Goal: Navigation & Orientation: Find specific page/section

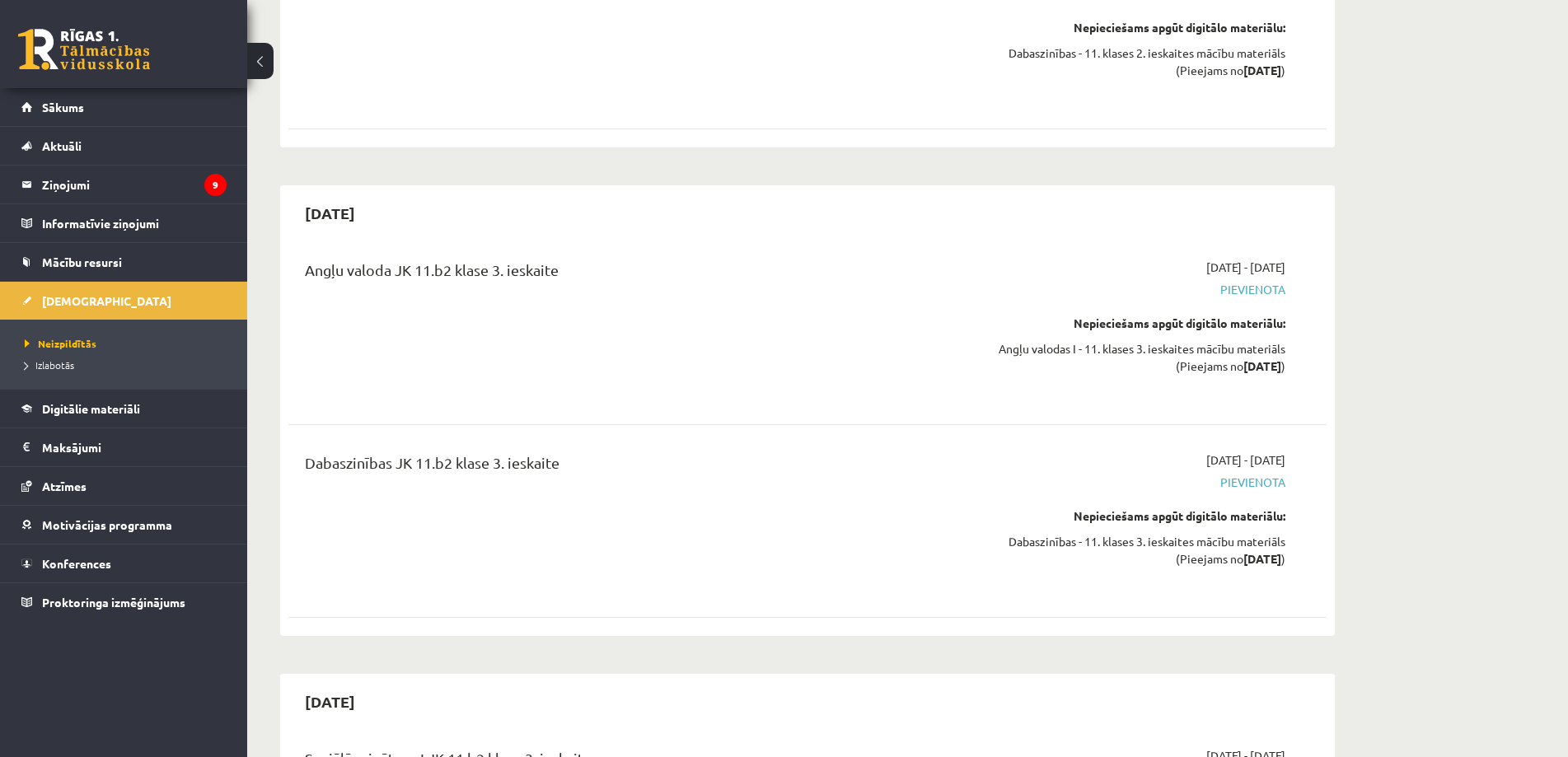
scroll to position [4365, 0]
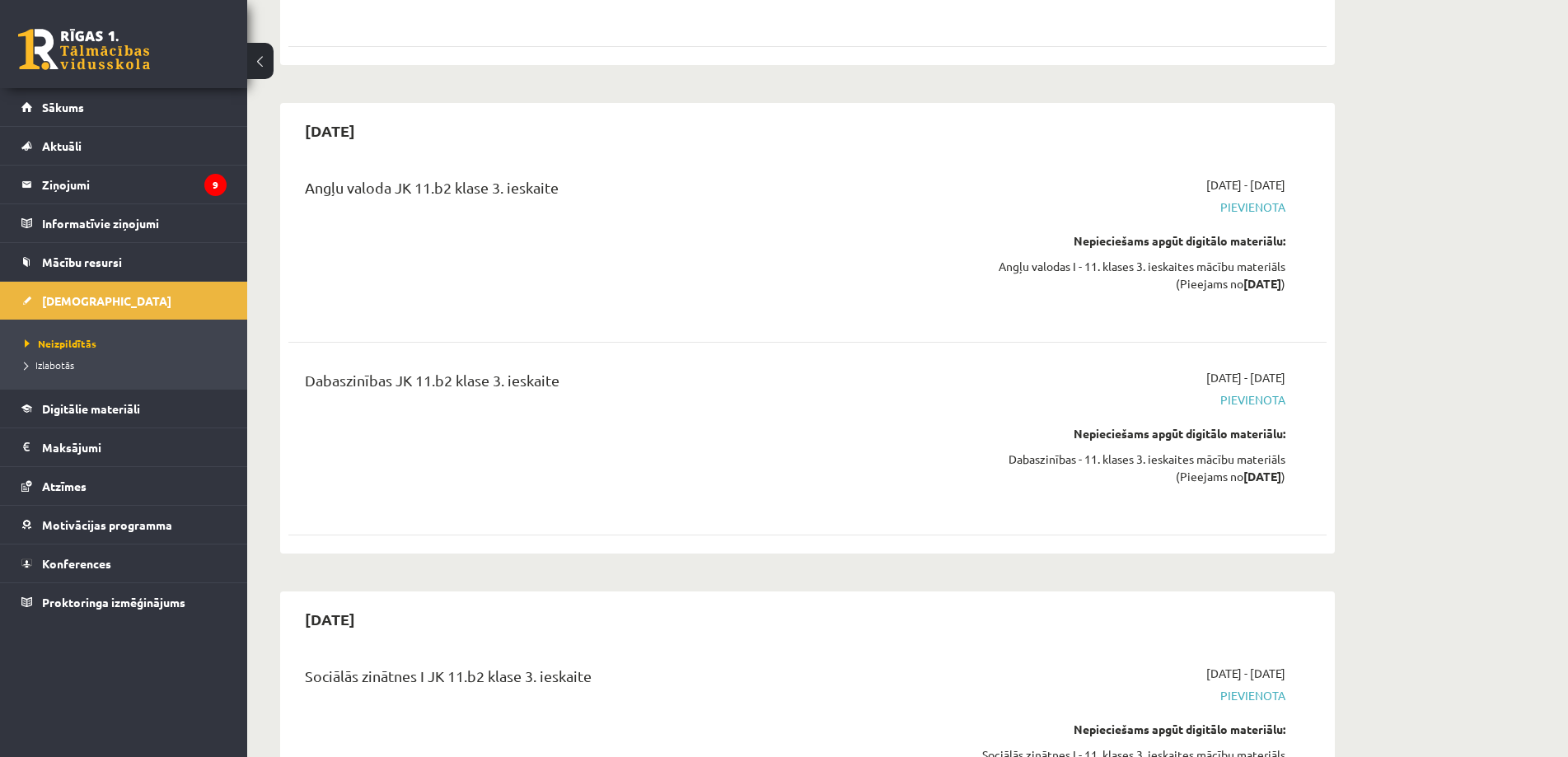
drag, startPoint x: 633, startPoint y: 199, endPoint x: 644, endPoint y: 199, distance: 11.0
click at [644, 199] on div "Angļu valoda JK 11.b2 klase 3. ieskaite" at bounding box center [627, 246] width 670 height 140
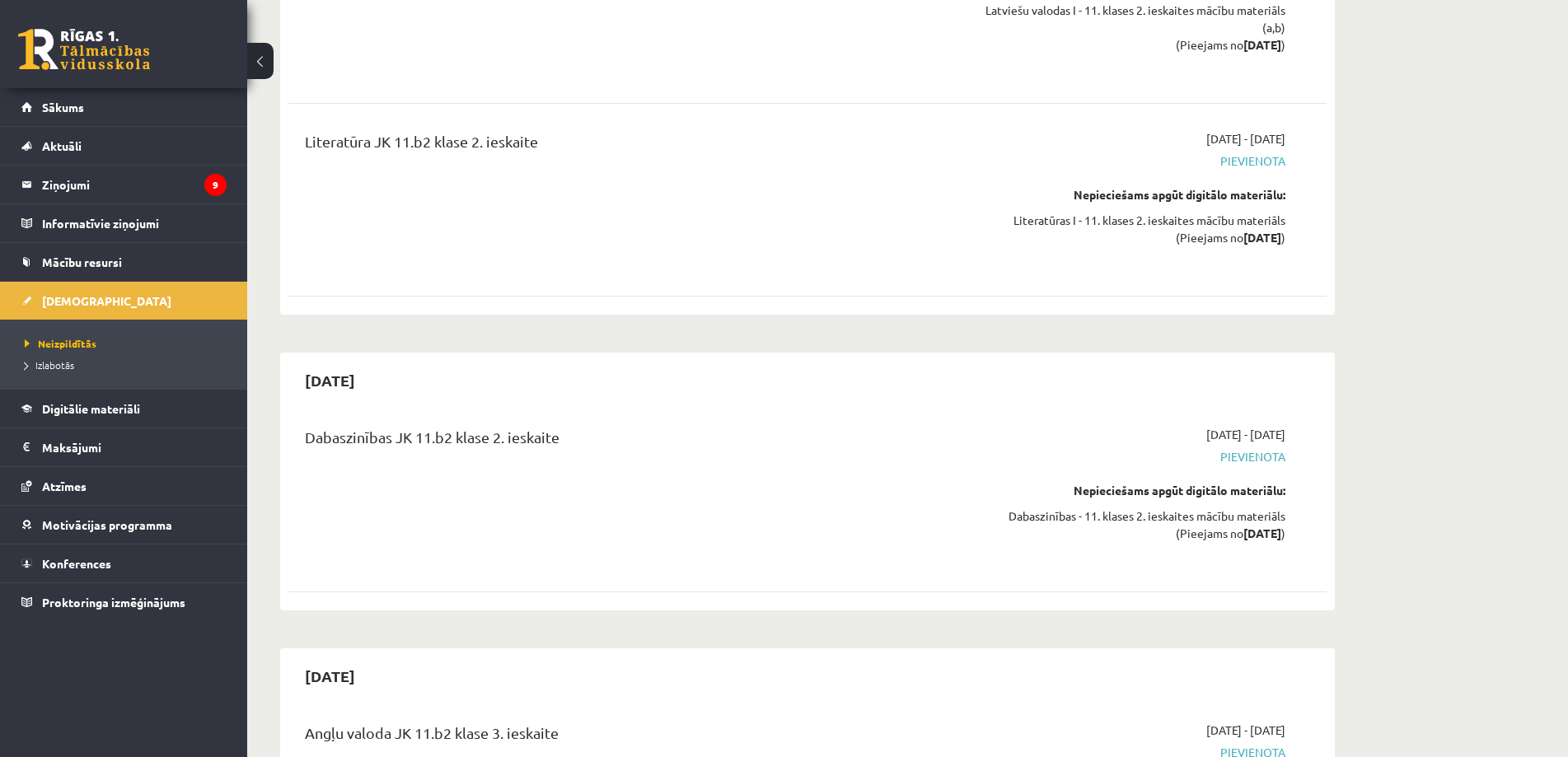
scroll to position [3490, 0]
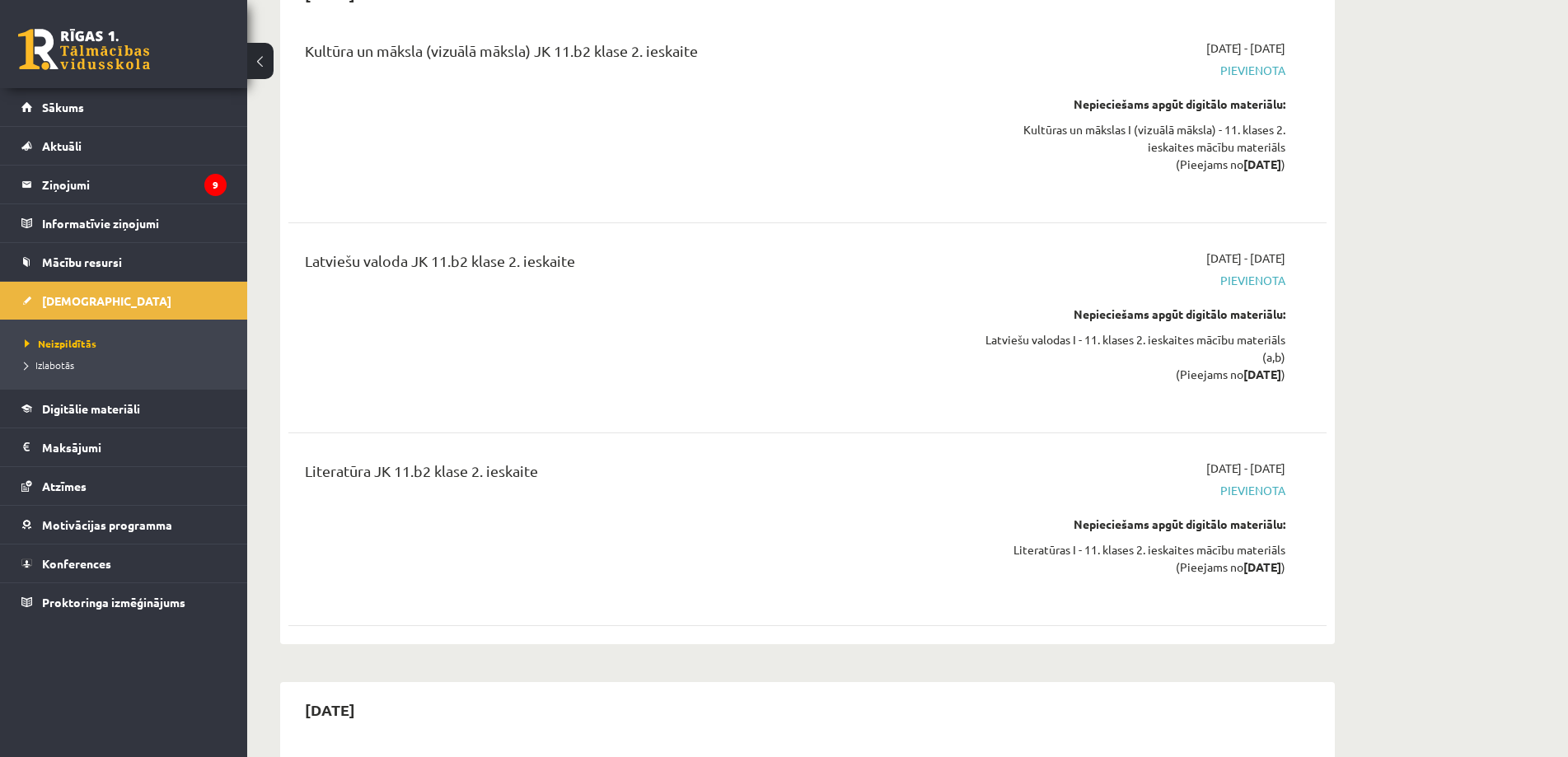
drag, startPoint x: 738, startPoint y: 253, endPoint x: 692, endPoint y: 161, distance: 102.9
drag, startPoint x: 607, startPoint y: 259, endPoint x: 607, endPoint y: 188, distance: 71.0
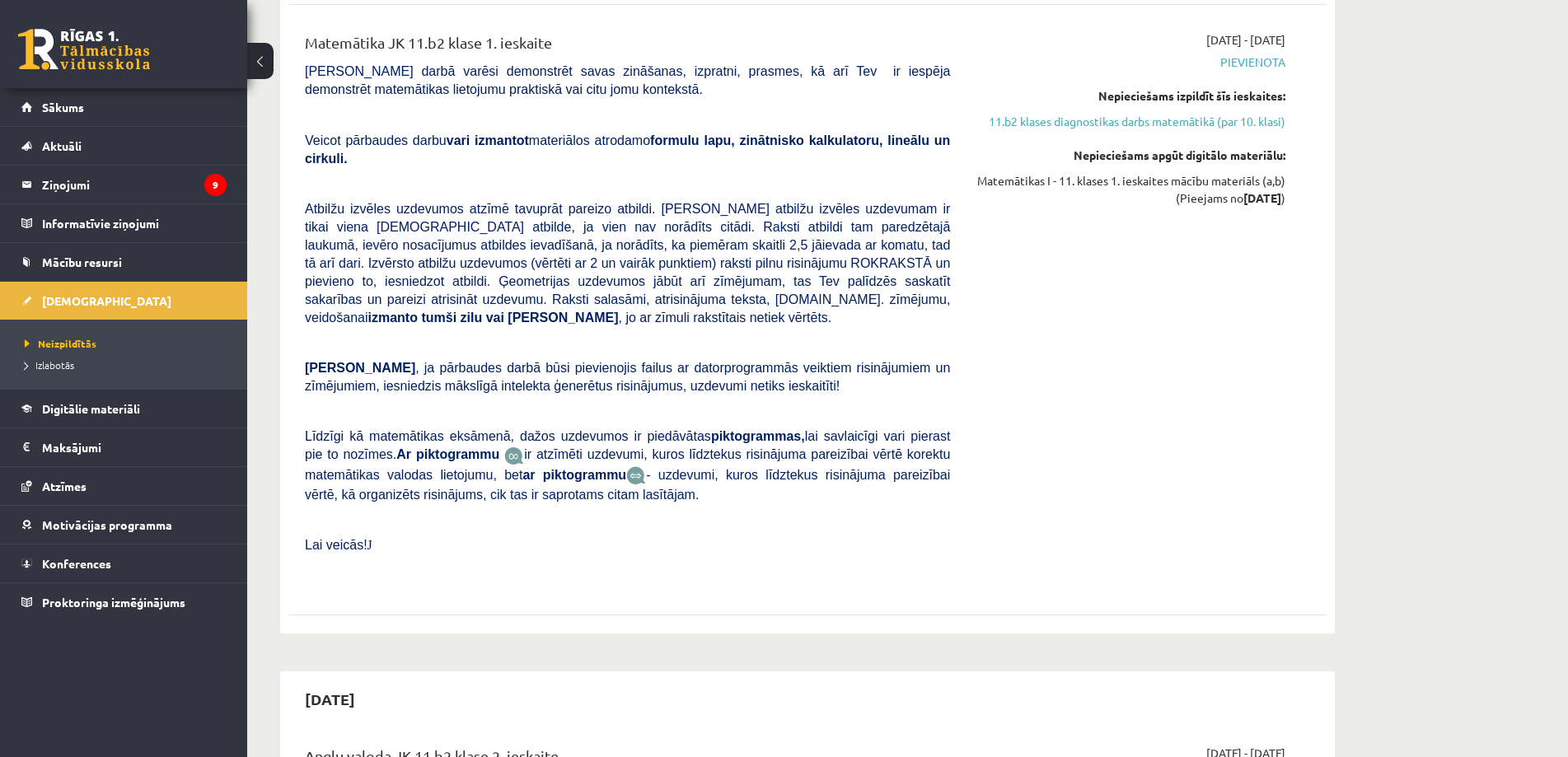
scroll to position [1473, 0]
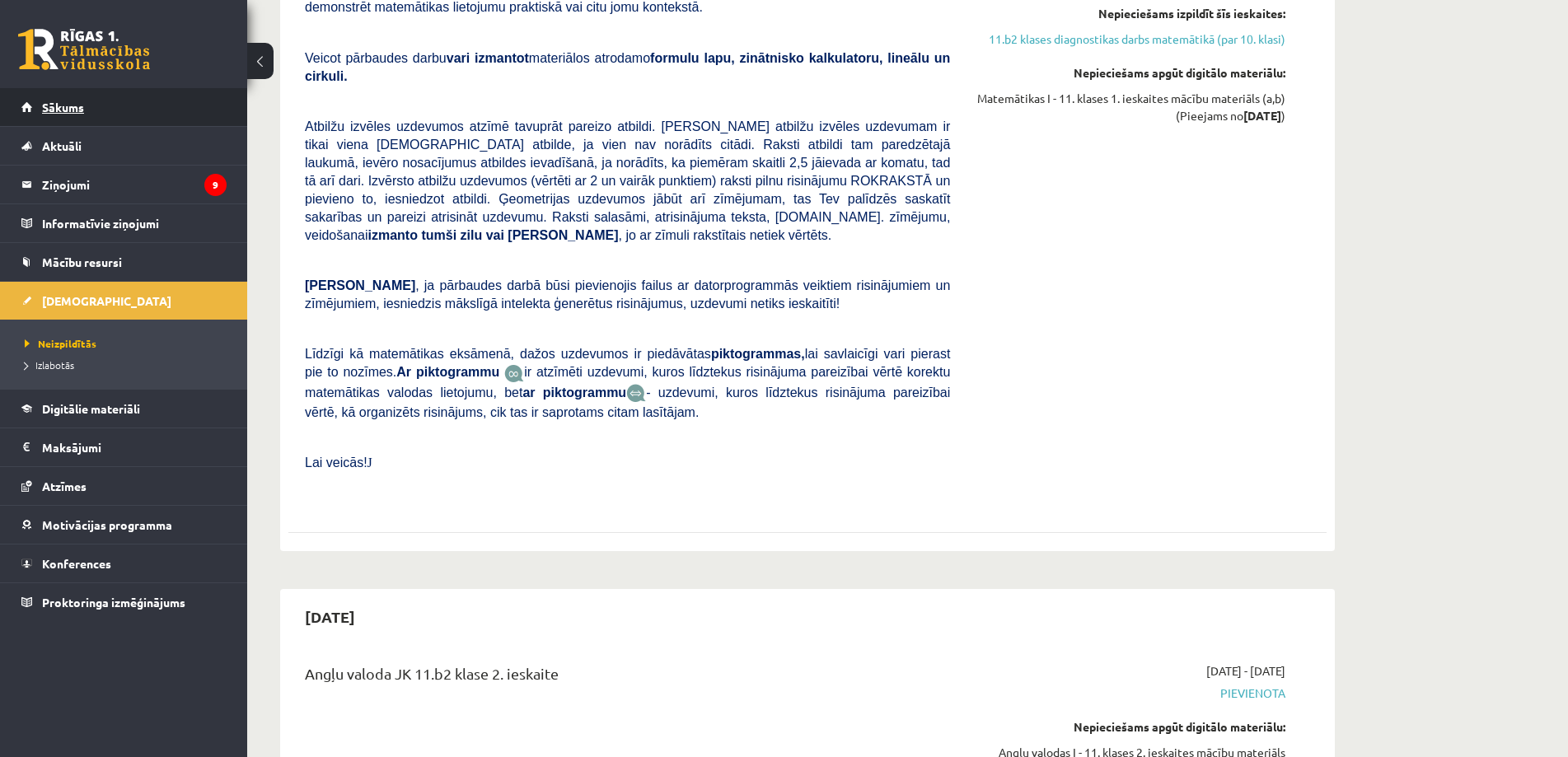
click at [59, 117] on link "Sākums" at bounding box center [123, 107] width 205 height 38
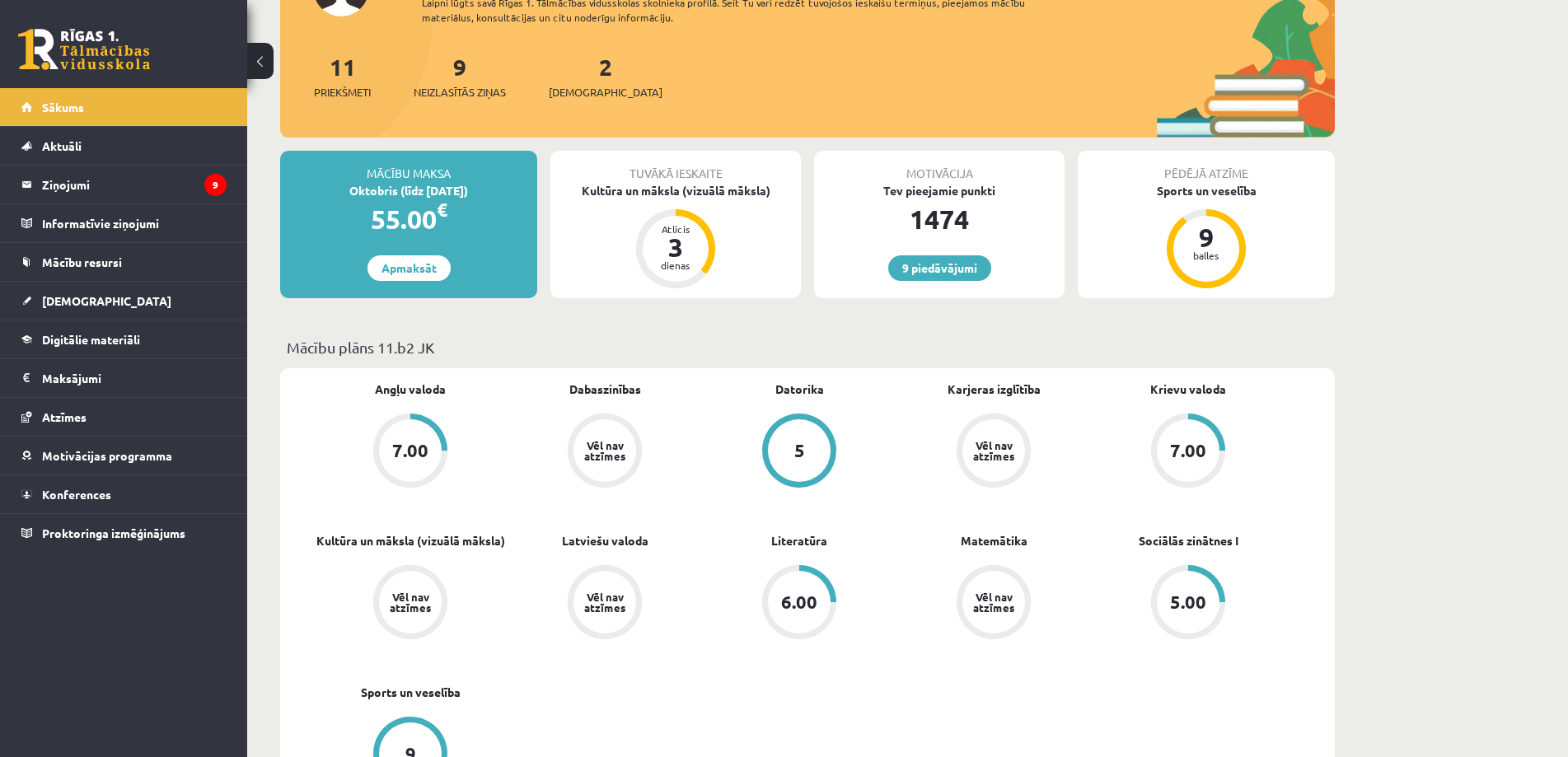
scroll to position [247, 0]
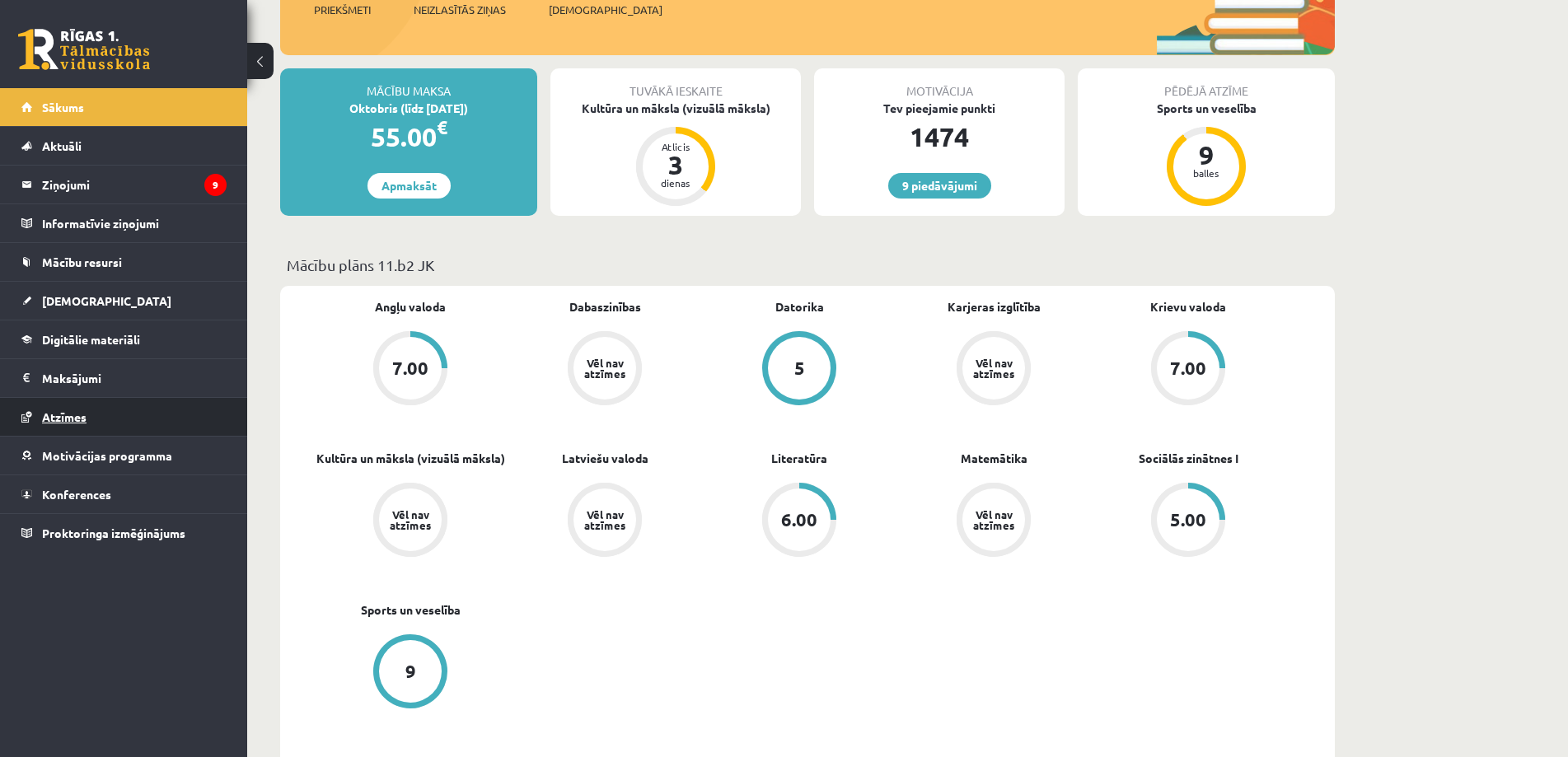
click at [75, 414] on span "Atzīmes" at bounding box center [64, 416] width 45 height 15
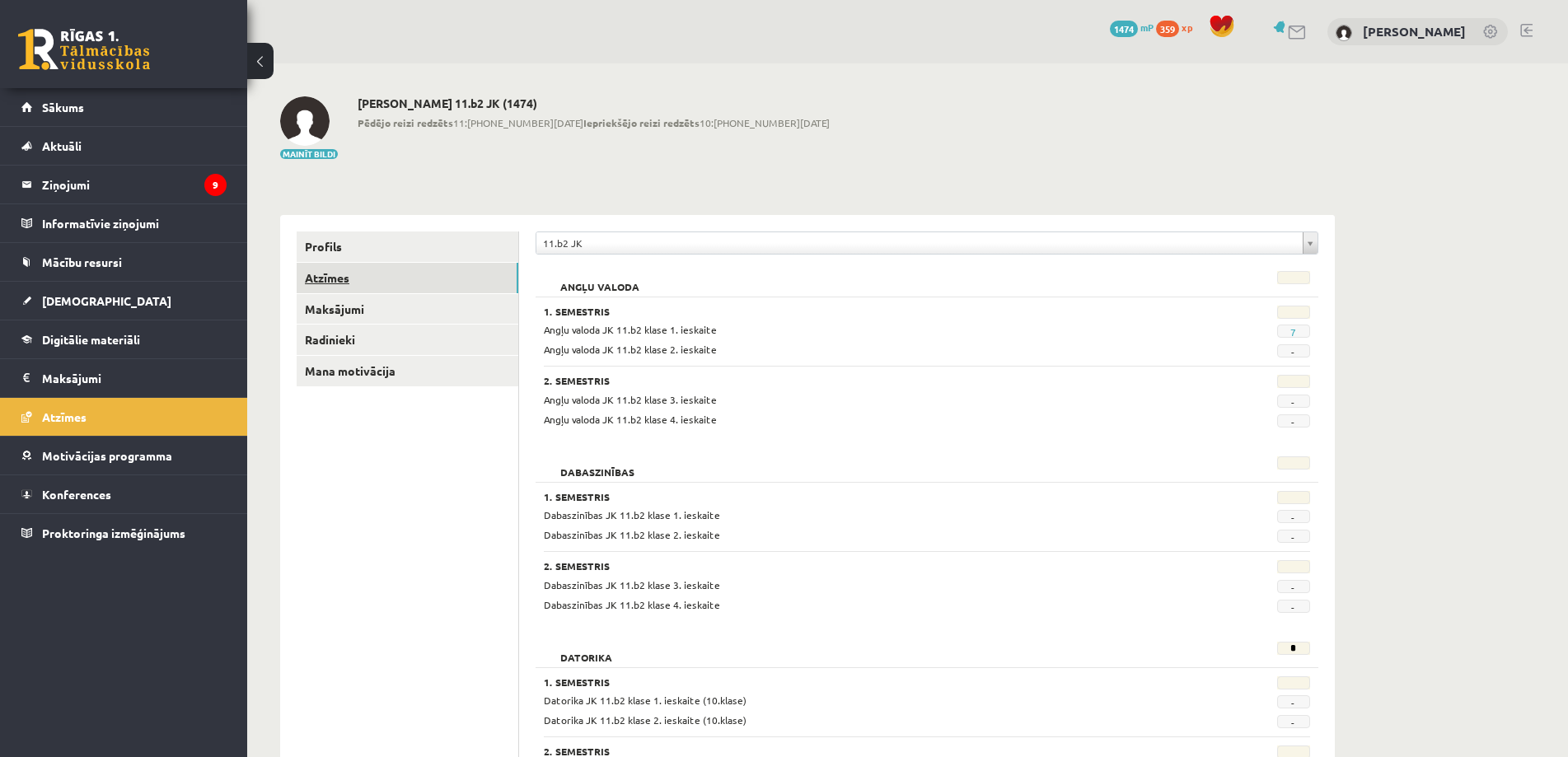
click at [355, 285] on link "Atzīmes" at bounding box center [407, 278] width 222 height 31
click at [355, 294] on link "Maksājumi" at bounding box center [407, 309] width 222 height 31
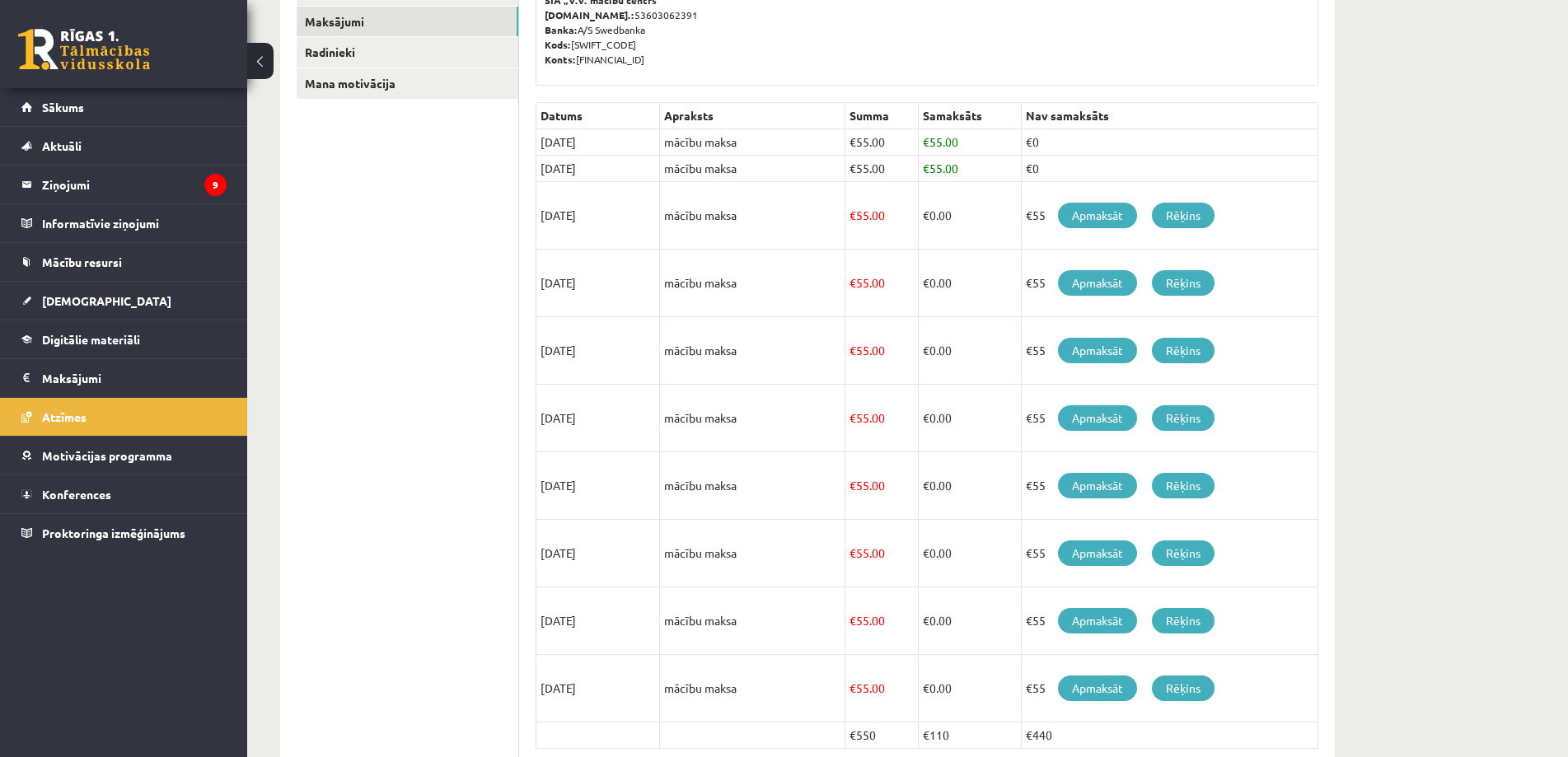
scroll to position [370, 0]
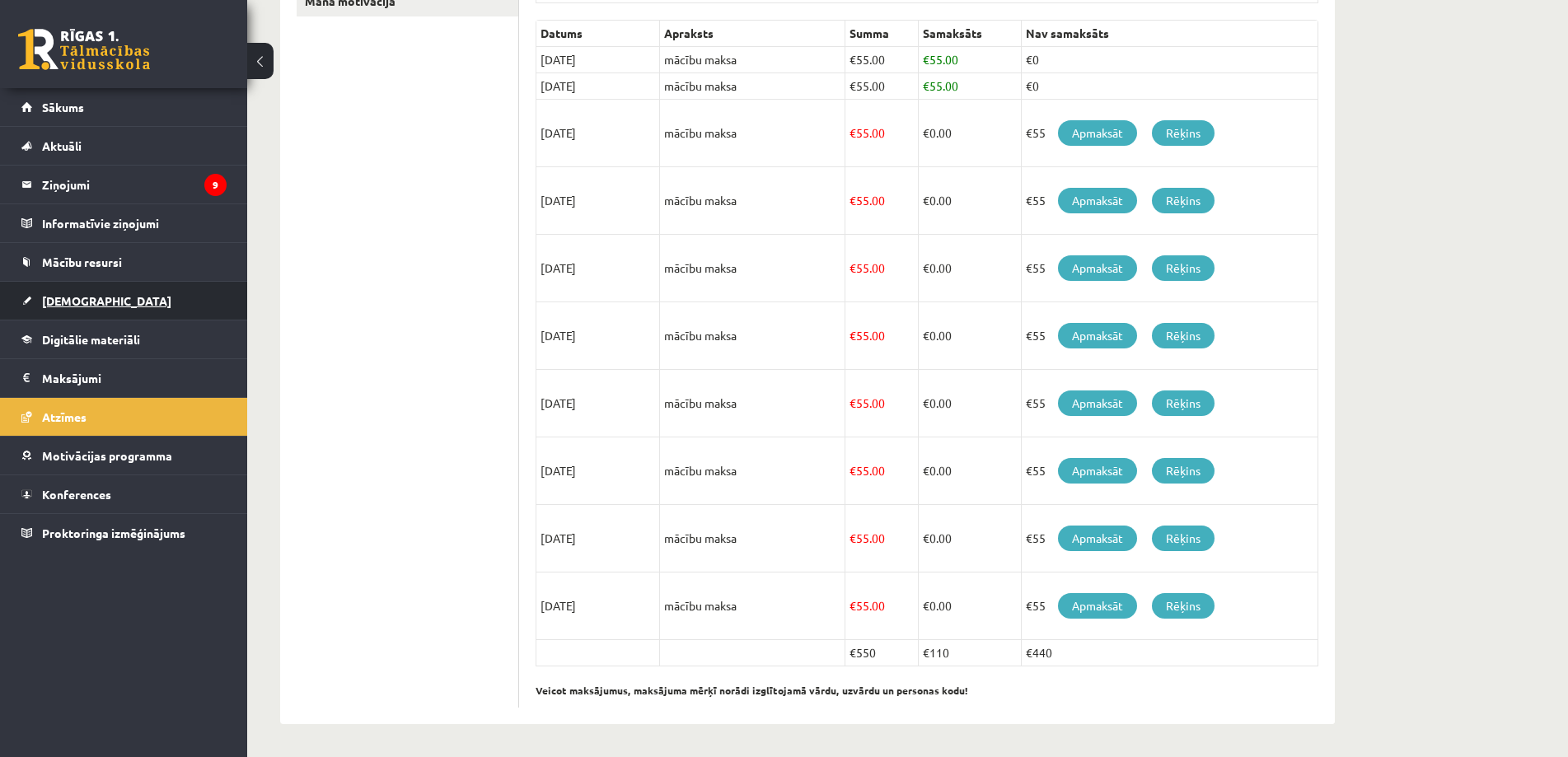
click at [50, 305] on span "[DEMOGRAPHIC_DATA]" at bounding box center [106, 300] width 129 height 15
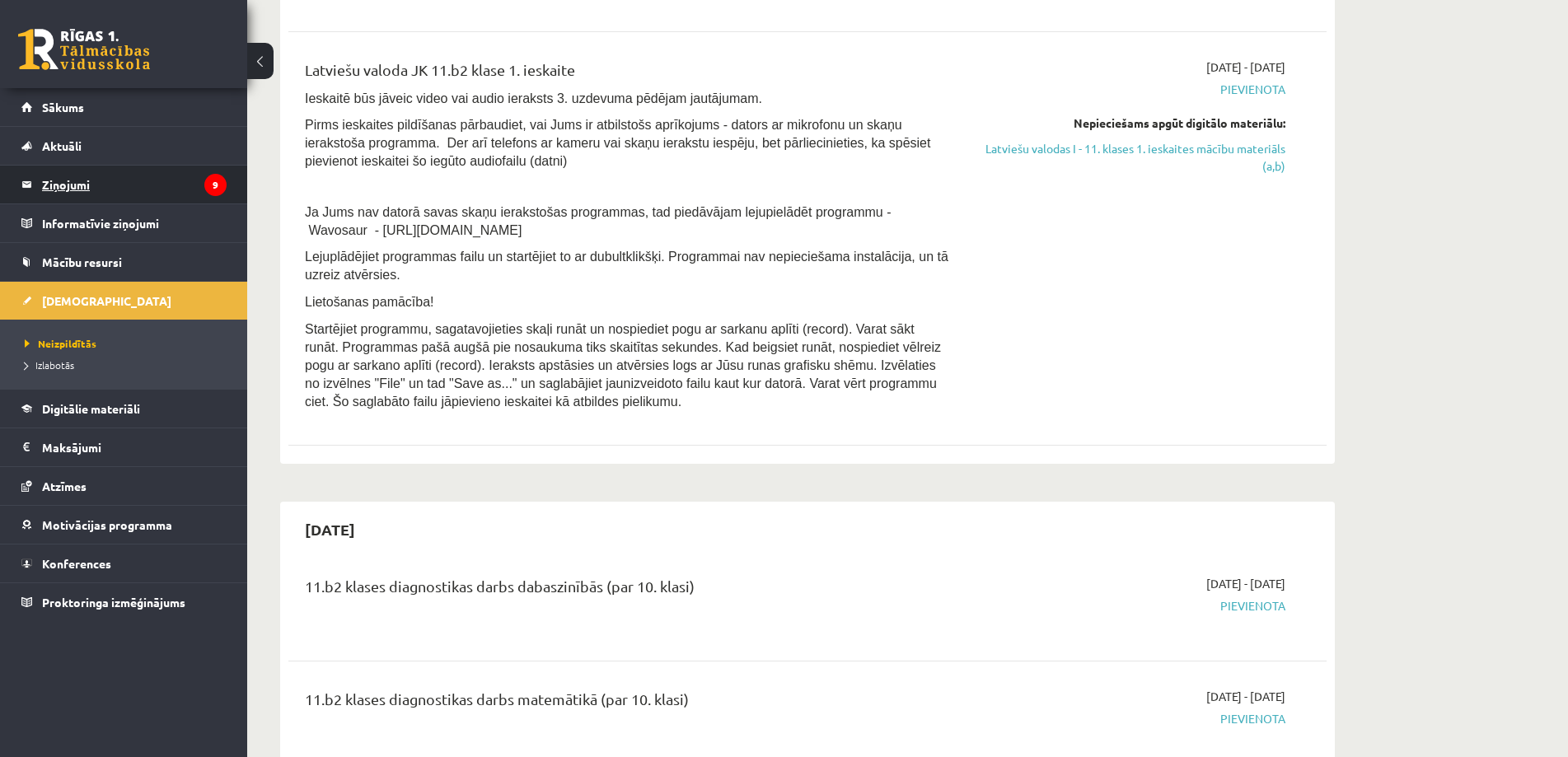
click at [97, 194] on legend "Ziņojumi 9" at bounding box center [134, 184] width 184 height 38
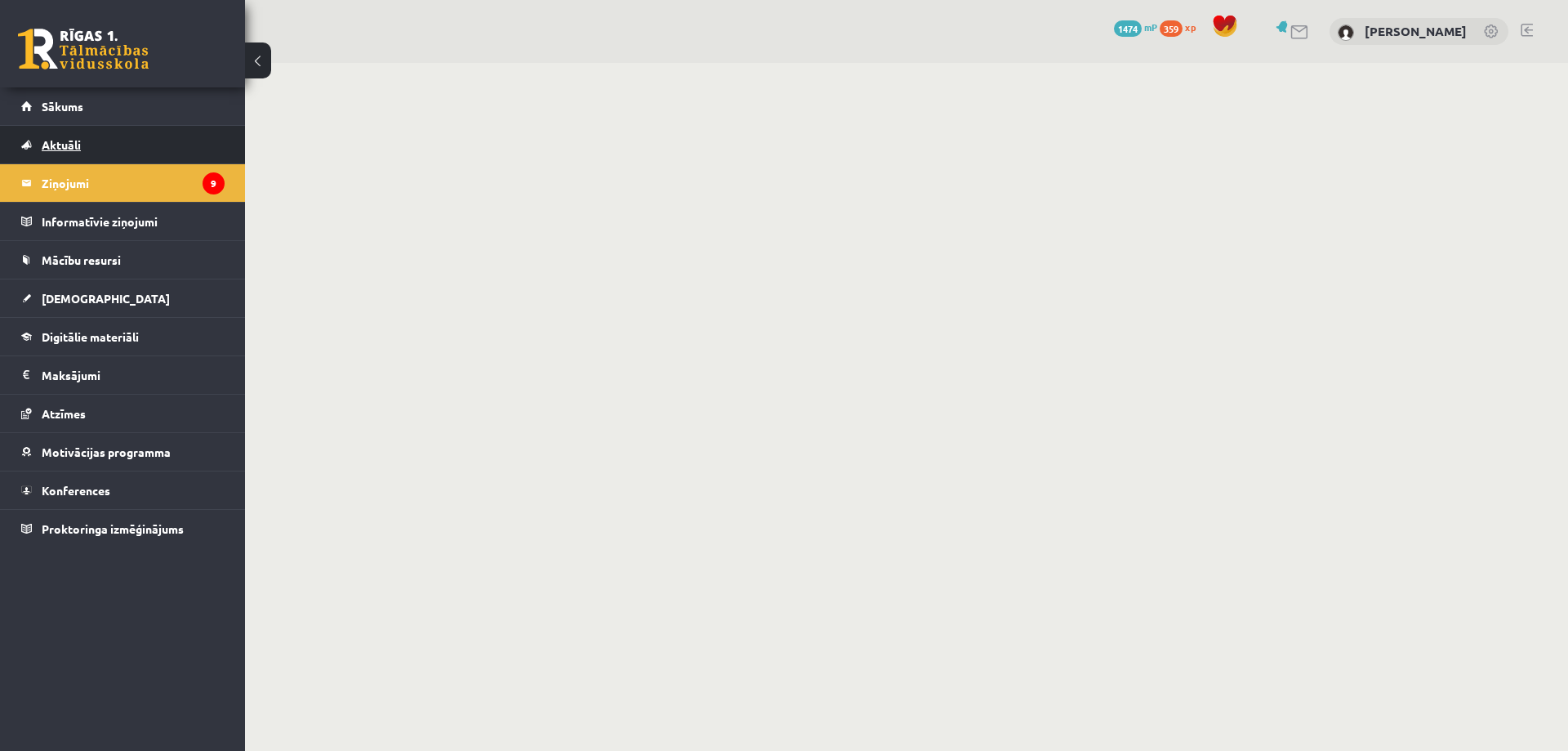
click at [83, 142] on link "Aktuāli" at bounding box center [122, 144] width 203 height 37
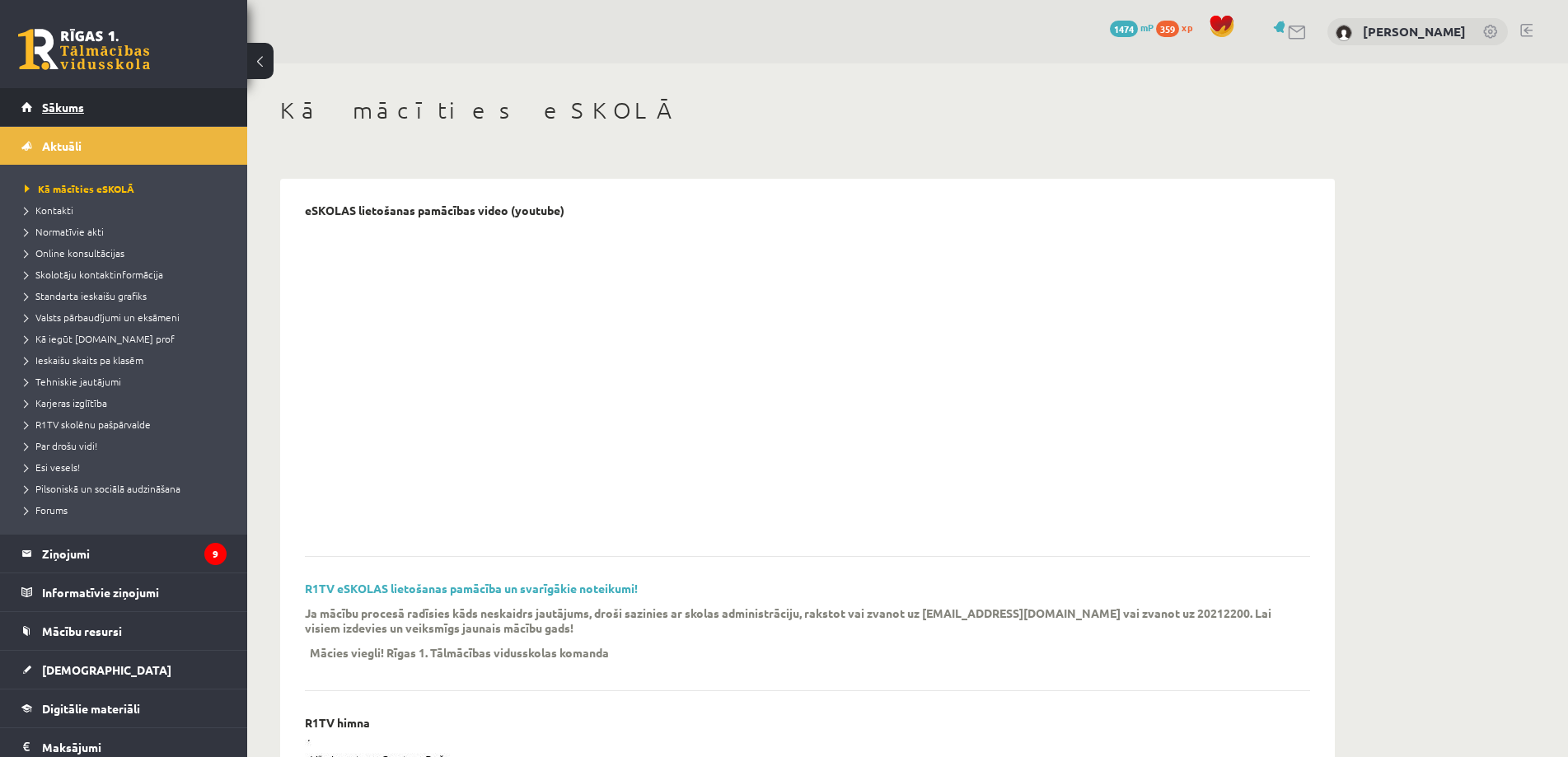
click at [128, 109] on link "Sākums" at bounding box center [123, 107] width 205 height 38
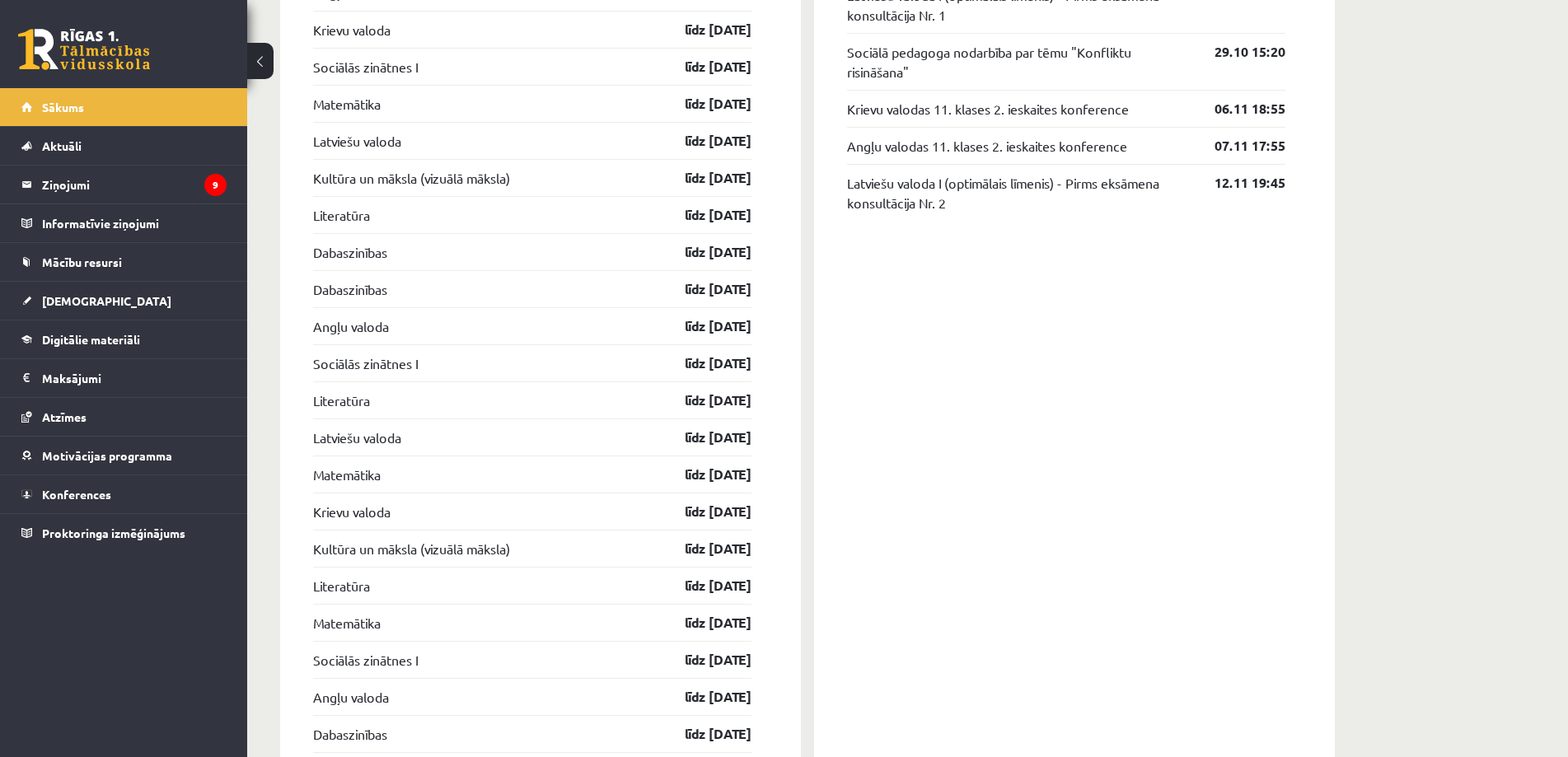
scroll to position [1987, 0]
